Goal: Navigation & Orientation: Find specific page/section

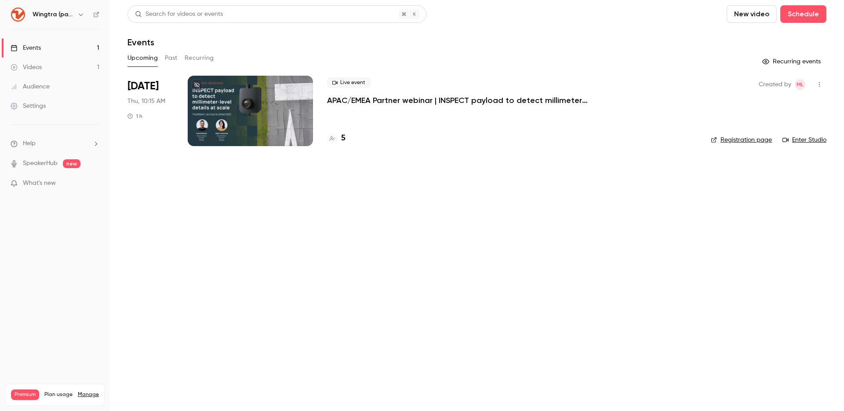
click at [75, 15] on div "Wingtra (partners)" at bounding box center [60, 14] width 54 height 11
click at [80, 15] on icon "button" at bounding box center [81, 15] width 4 height 2
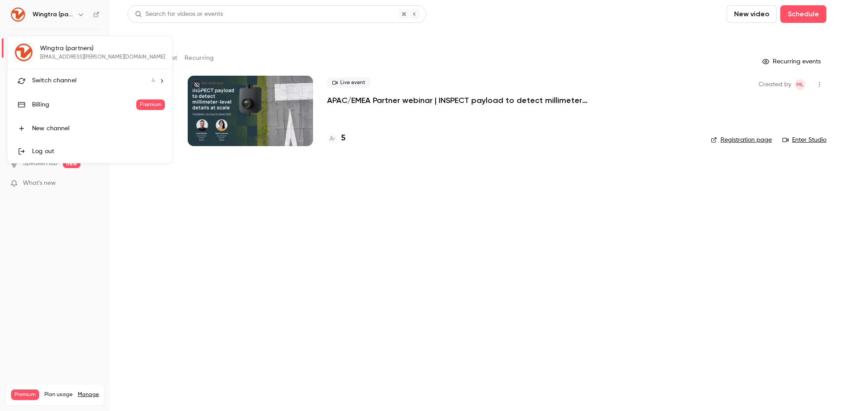
click at [71, 78] on span "Switch channel" at bounding box center [54, 80] width 44 height 9
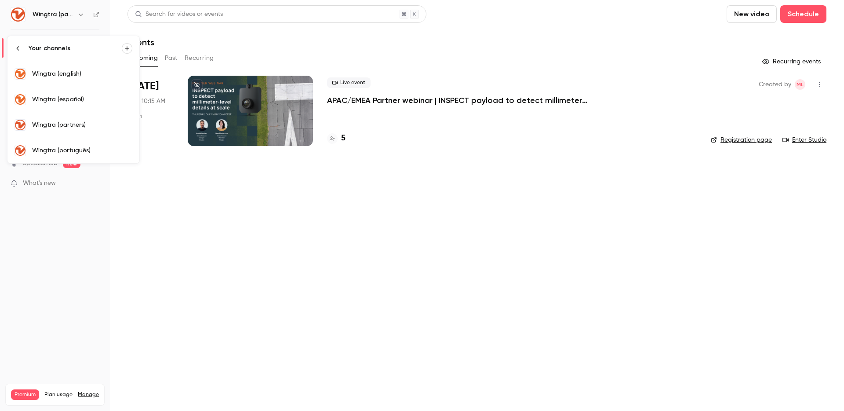
click at [75, 75] on div "Wingtra (english)" at bounding box center [82, 73] width 100 height 9
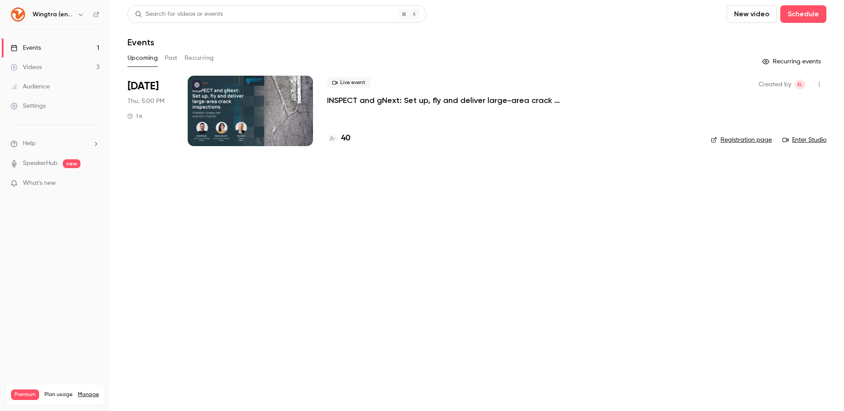
click at [729, 139] on link "Registration page" at bounding box center [741, 139] width 61 height 9
